Goal: Information Seeking & Learning: Learn about a topic

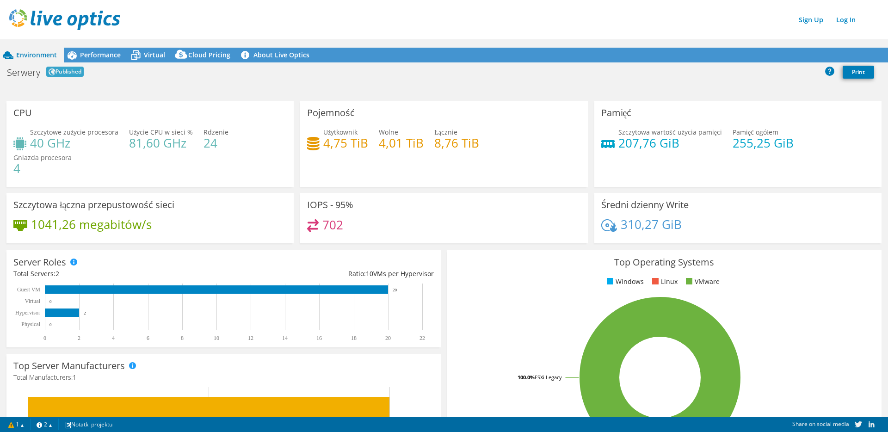
click at [154, 81] on div "Serwery Published Print" at bounding box center [444, 73] width 888 height 20
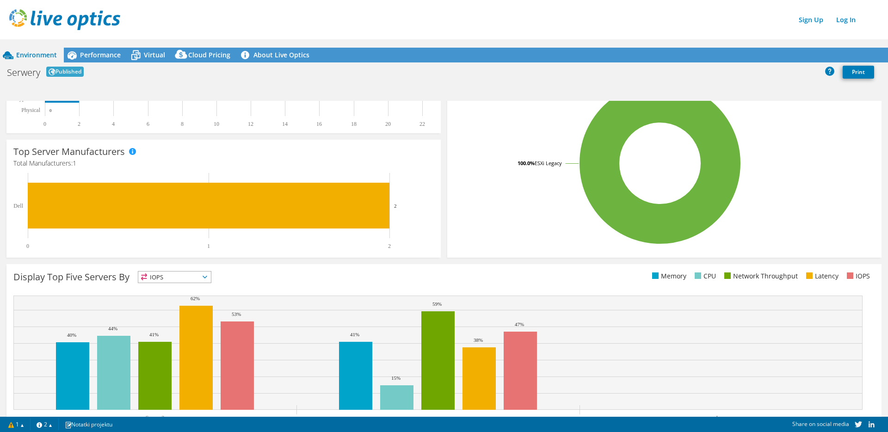
scroll to position [230, 0]
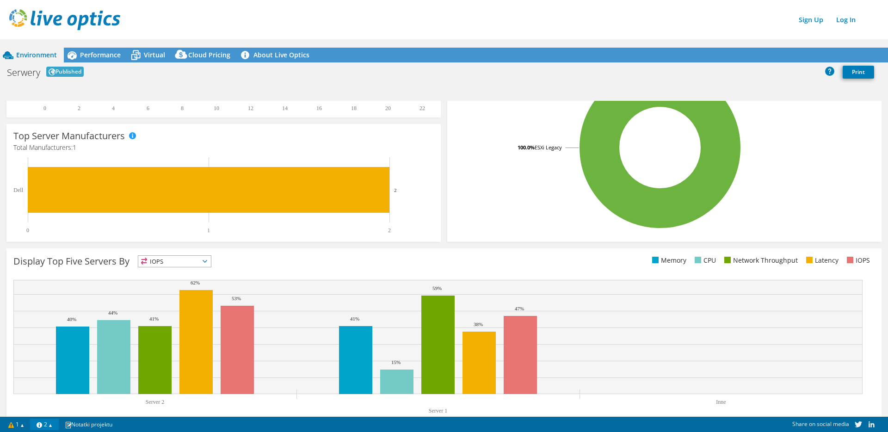
click at [54, 426] on link "2" at bounding box center [44, 425] width 29 height 12
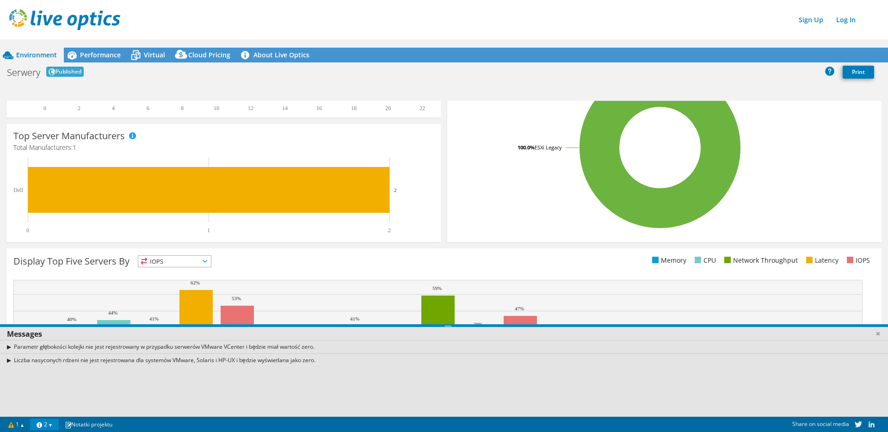
click at [54, 426] on link "2" at bounding box center [44, 425] width 29 height 12
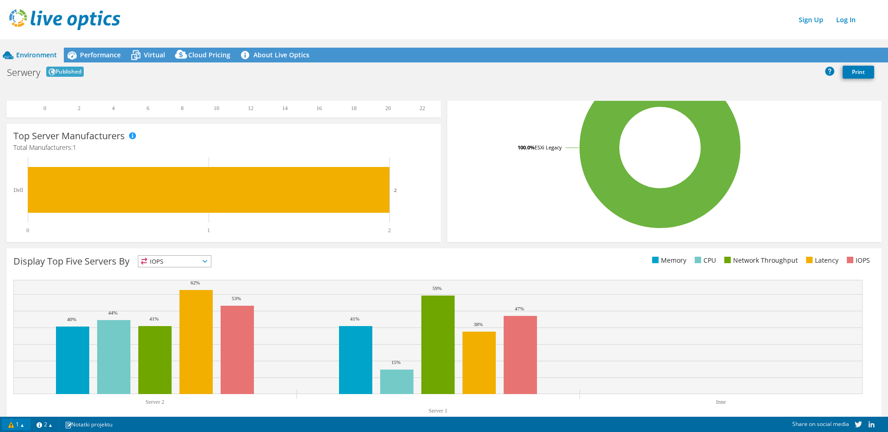
click at [24, 425] on link "1" at bounding box center [16, 425] width 29 height 12
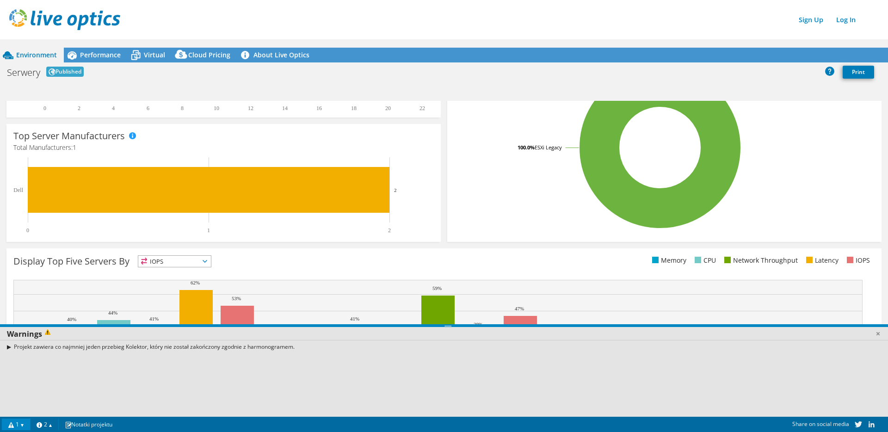
click at [24, 425] on link "1" at bounding box center [16, 425] width 29 height 12
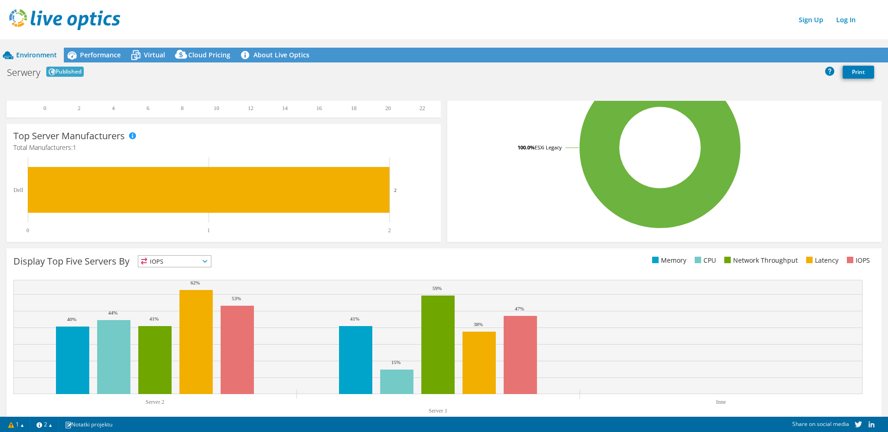
click at [207, 261] on icon at bounding box center [205, 261] width 5 height 3
click at [284, 262] on div "Display Top Five Servers By IOPS IOPS" at bounding box center [228, 262] width 431 height 15
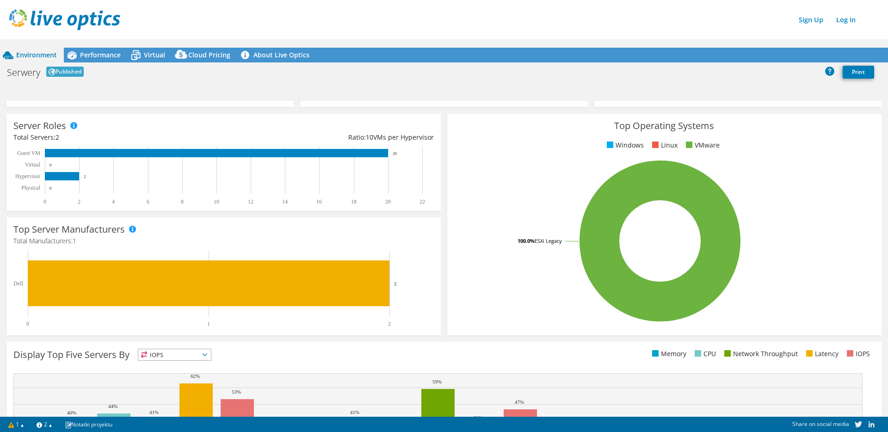
scroll to position [0, 0]
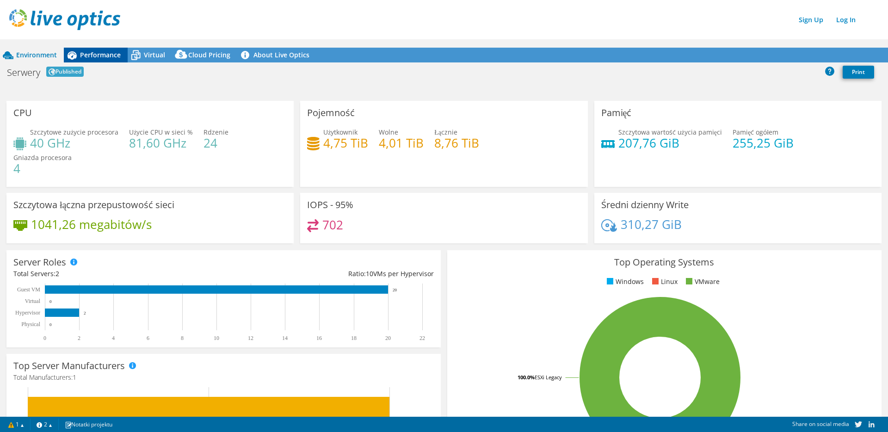
click at [81, 50] on span "Performance" at bounding box center [100, 54] width 41 height 9
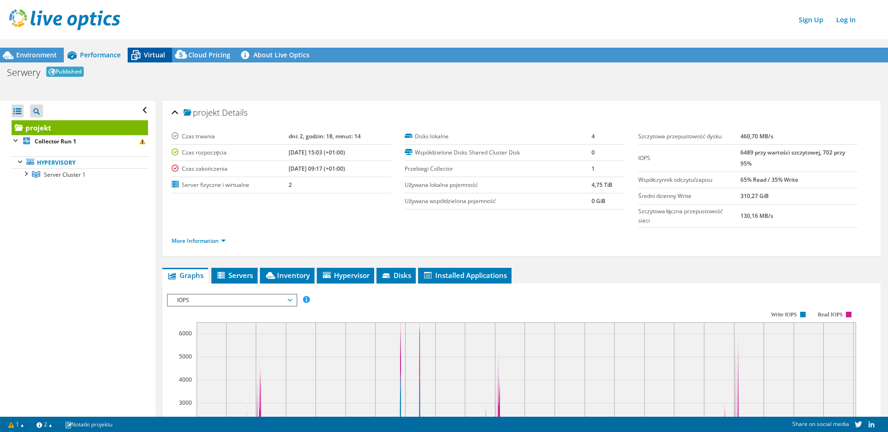
click at [155, 56] on span "Virtual" at bounding box center [154, 54] width 21 height 9
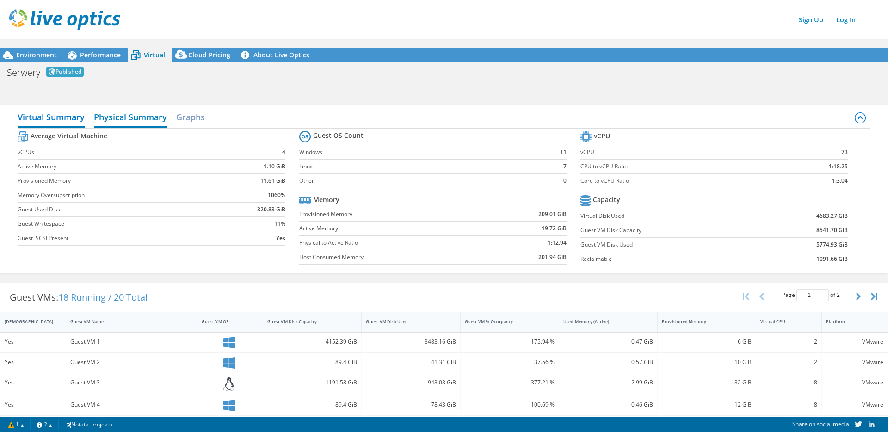
click at [144, 118] on h2 "Physical Summary" at bounding box center [130, 118] width 73 height 20
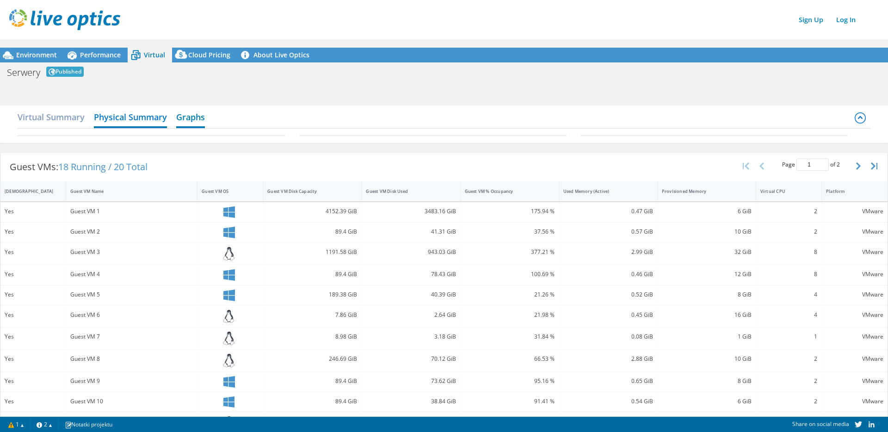
click at [190, 120] on h2 "Graphs" at bounding box center [190, 118] width 29 height 20
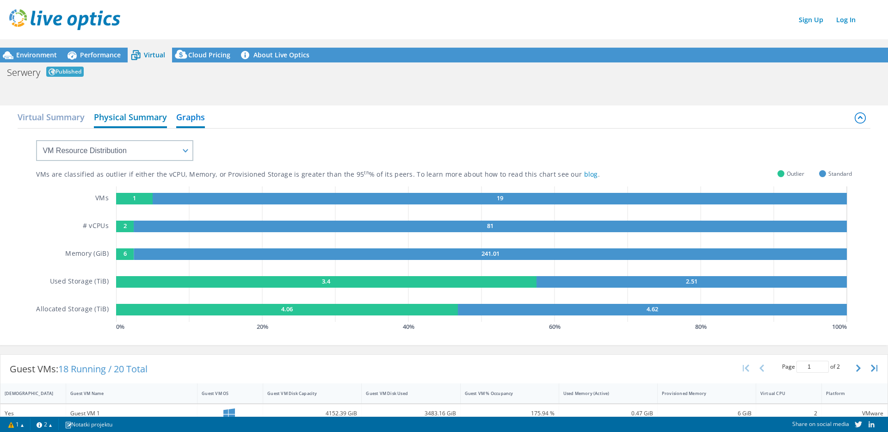
drag, startPoint x: 108, startPoint y: 116, endPoint x: 99, endPoint y: 117, distance: 9.7
click at [107, 117] on h2 "Physical Summary" at bounding box center [130, 118] width 73 height 20
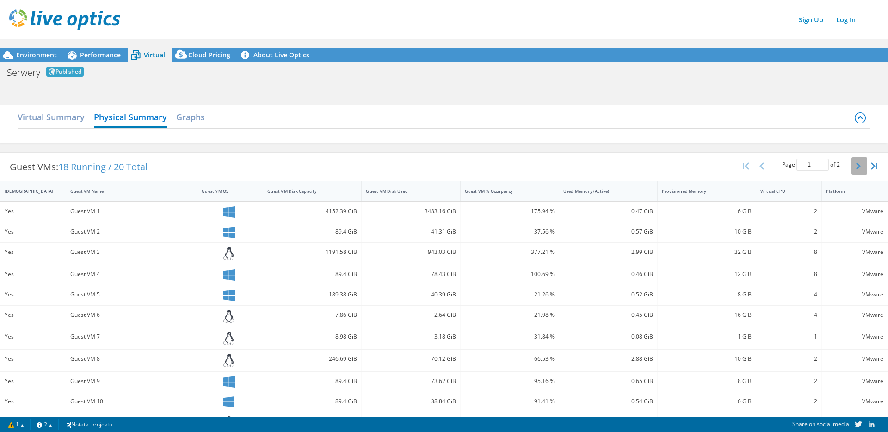
click at [856, 166] on icon "button" at bounding box center [858, 165] width 5 height 7
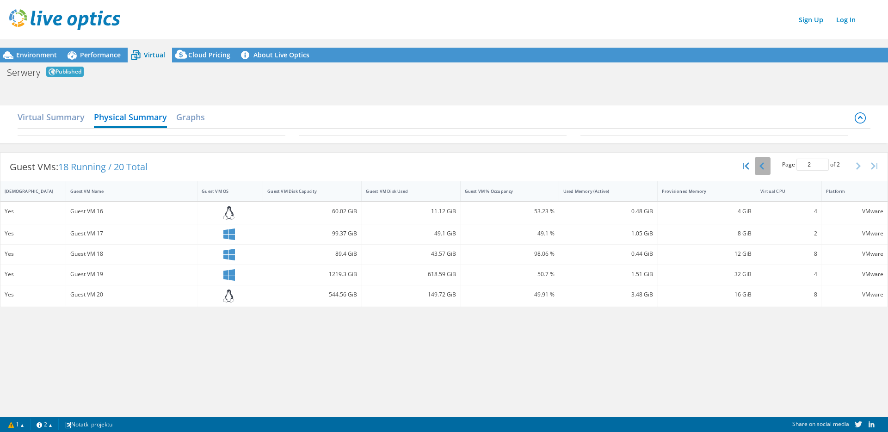
click at [757, 166] on button "button" at bounding box center [763, 166] width 16 height 18
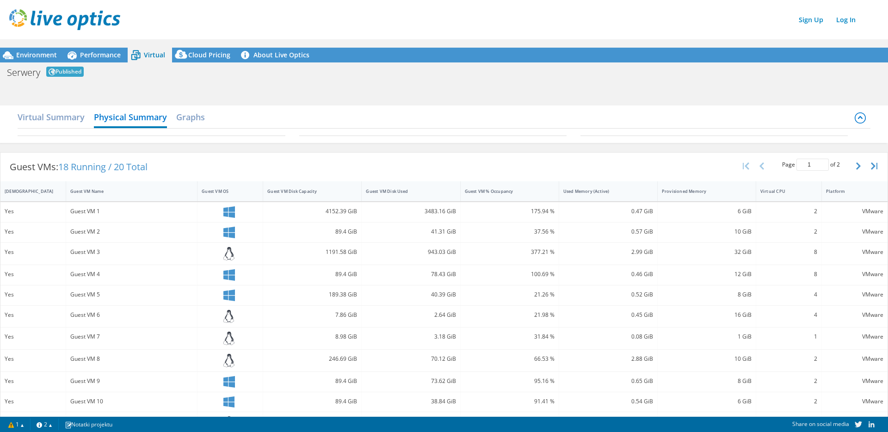
scroll to position [2, 0]
click at [199, 117] on h2 "Graphs" at bounding box center [190, 116] width 29 height 20
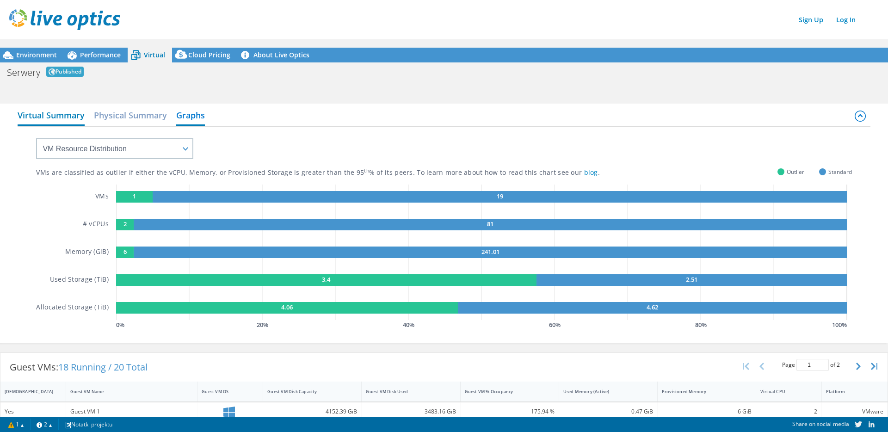
click at [65, 119] on h2 "Virtual Summary" at bounding box center [51, 116] width 67 height 20
